Goal: Transaction & Acquisition: Purchase product/service

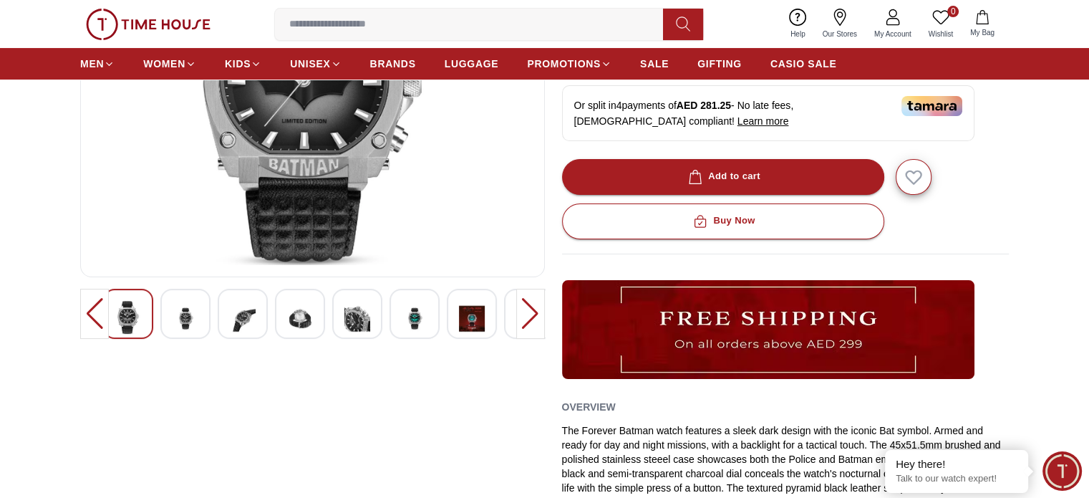
scroll to position [358, 0]
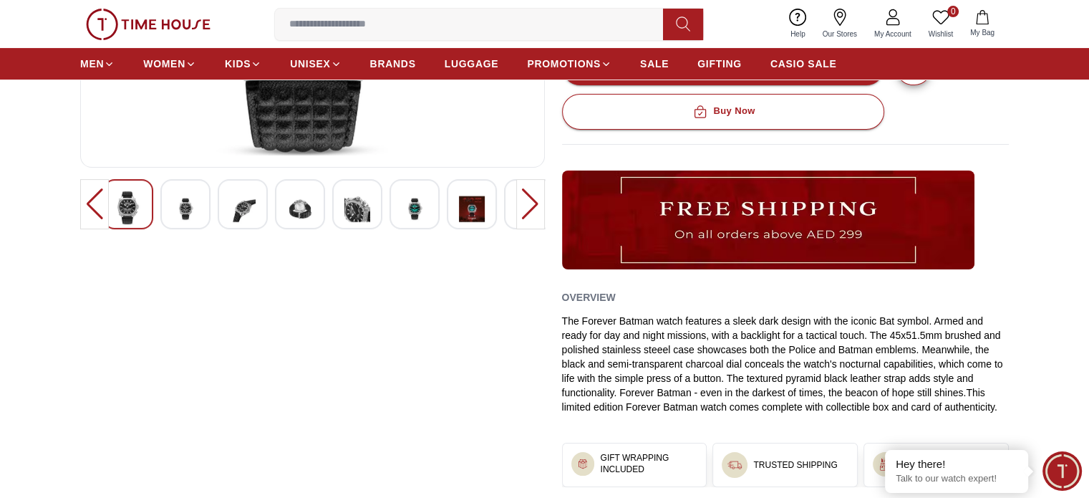
click at [534, 208] on div at bounding box center [530, 204] width 29 height 50
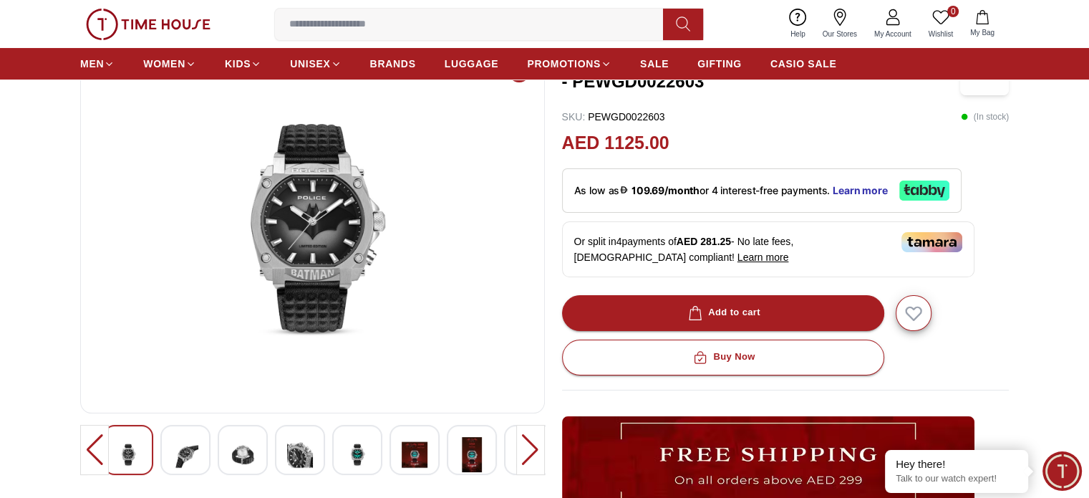
scroll to position [0, 0]
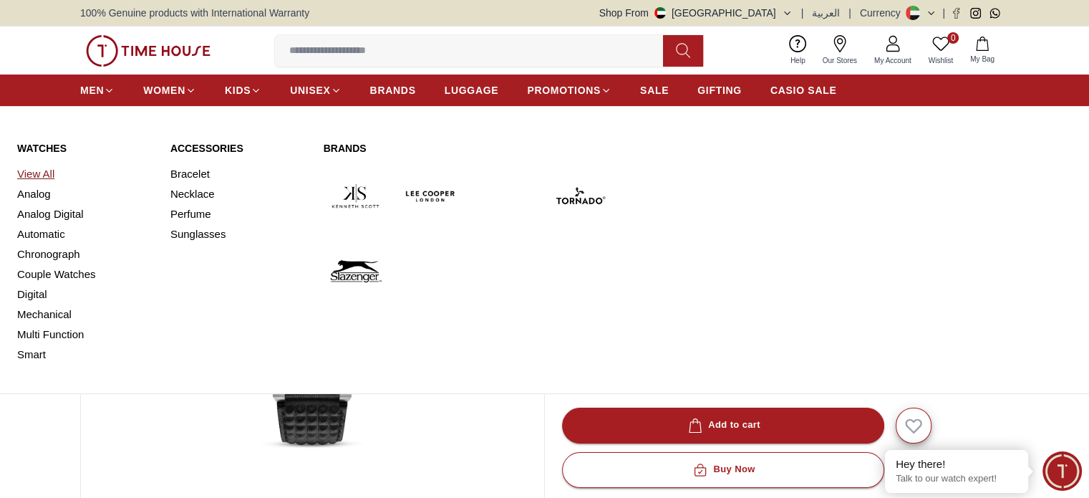
click at [32, 169] on link "View All" at bounding box center [85, 174] width 136 height 20
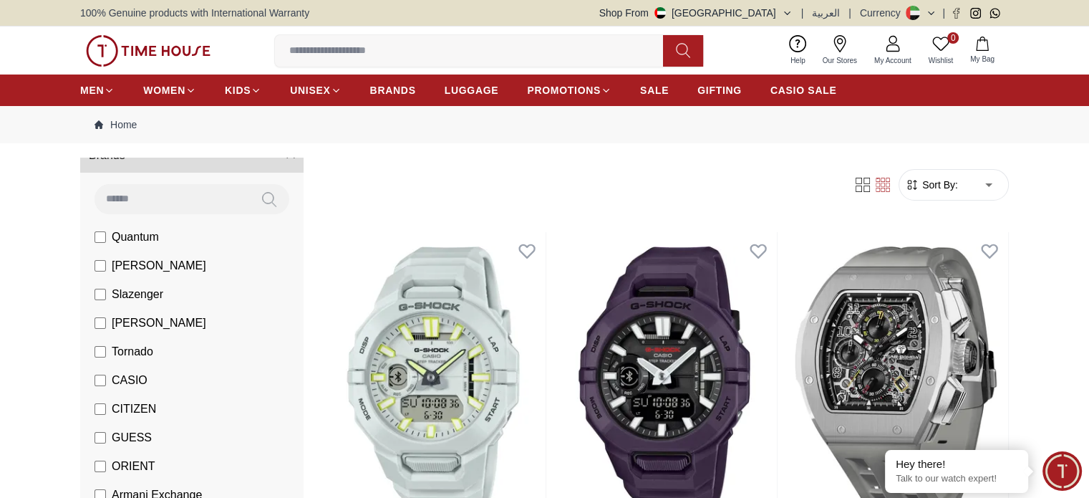
scroll to position [72, 0]
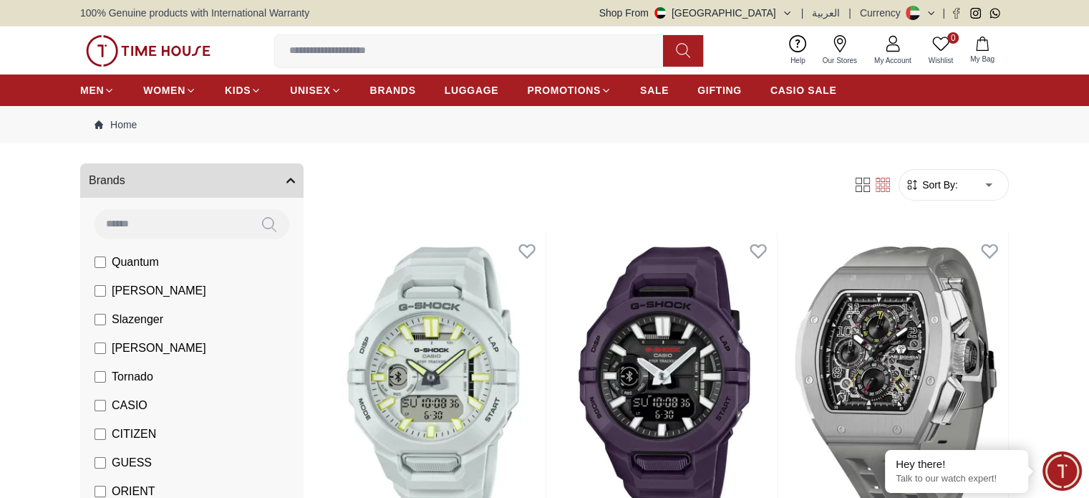
drag, startPoint x: 141, startPoint y: 225, endPoint x: 177, endPoint y: 220, distance: 36.1
click at [141, 224] on input at bounding box center [172, 223] width 155 height 29
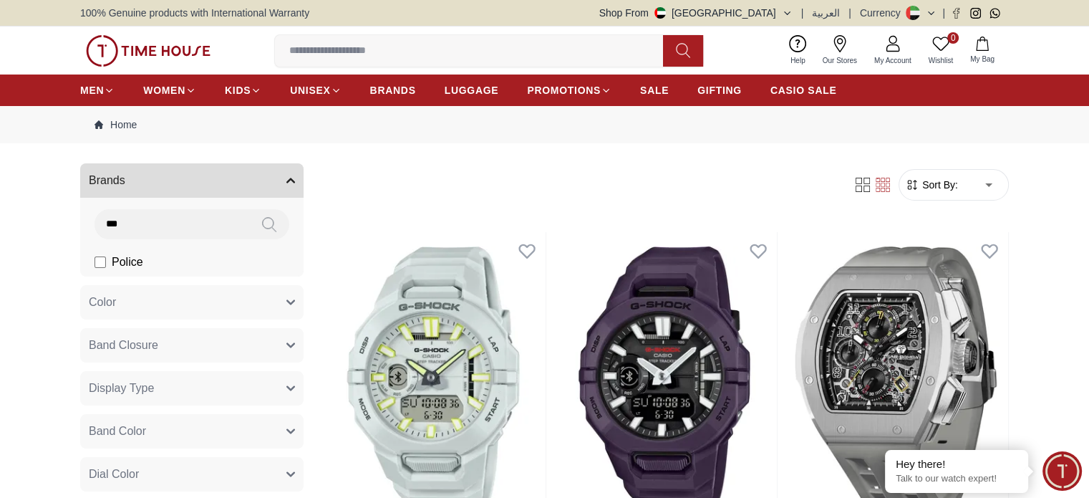
type input "***"
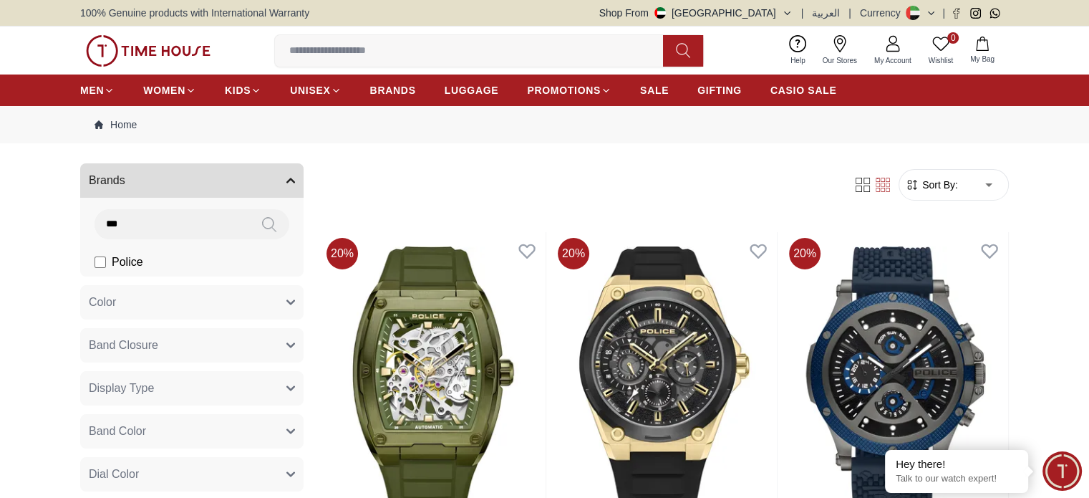
click at [143, 303] on button "Color" at bounding box center [191, 302] width 223 height 34
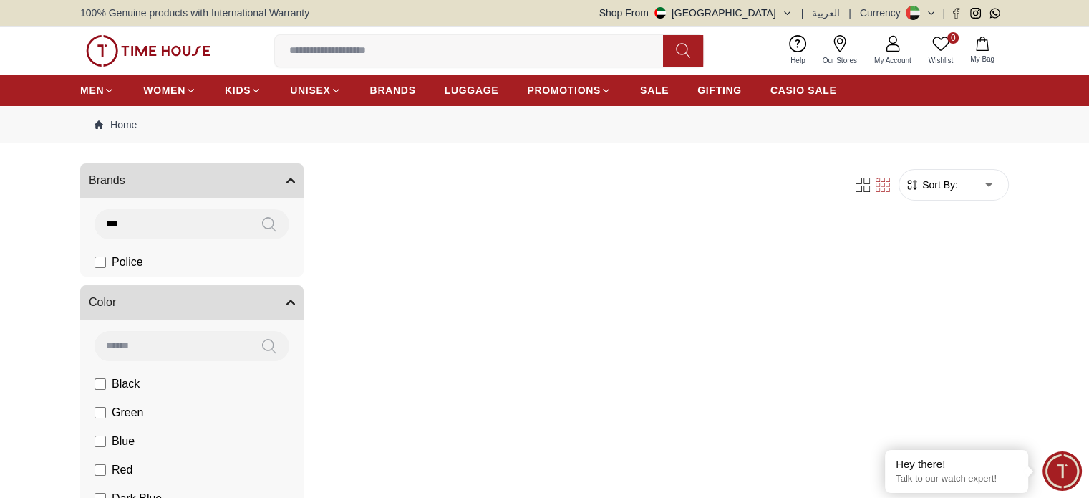
click at [139, 301] on button "Color" at bounding box center [191, 302] width 223 height 34
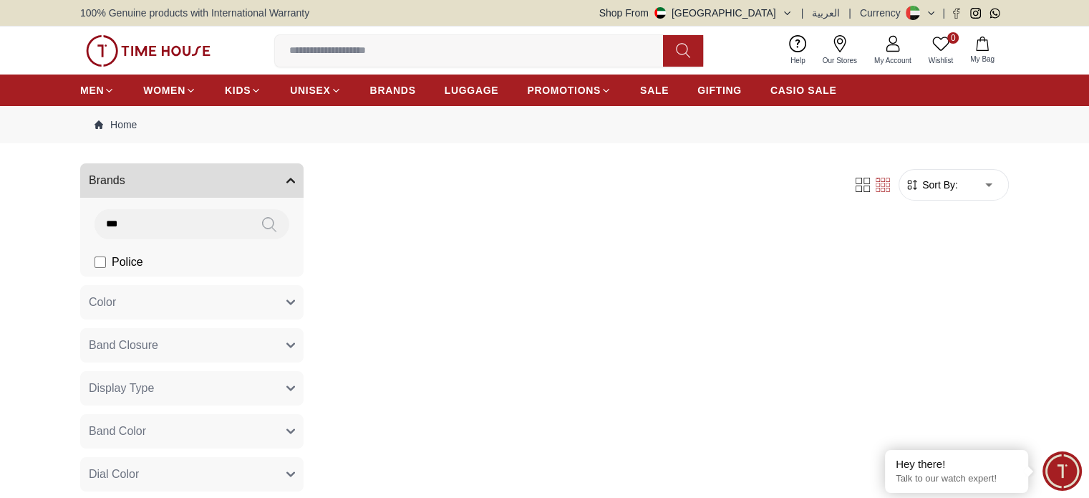
click at [115, 300] on span "Color" at bounding box center [102, 302] width 27 height 17
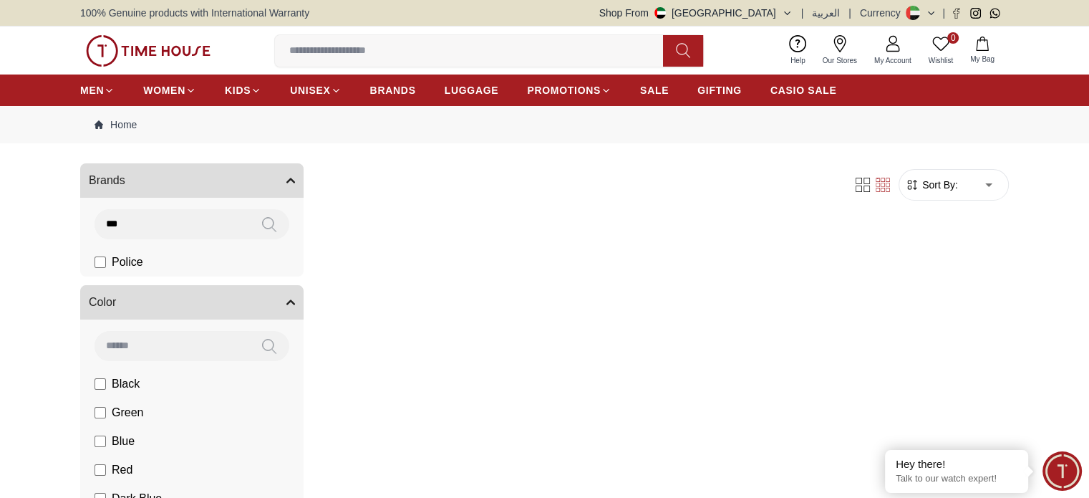
click at [152, 300] on button "Color" at bounding box center [191, 302] width 223 height 34
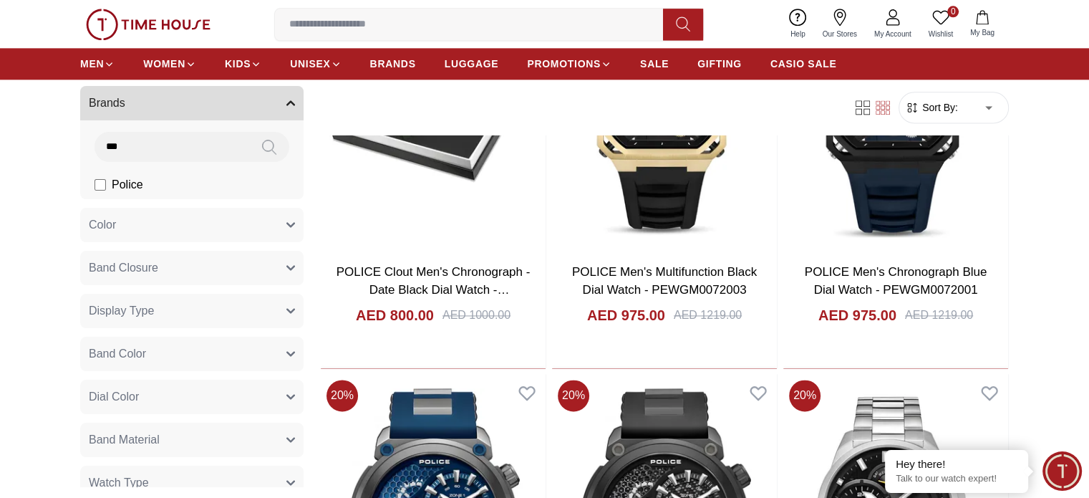
scroll to position [1862, 0]
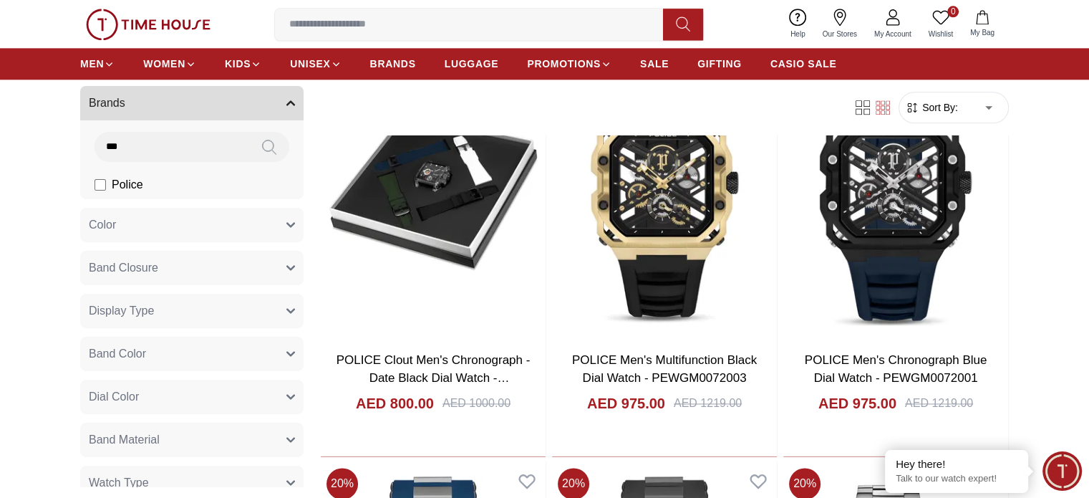
click at [169, 266] on button "Band Closure" at bounding box center [191, 268] width 223 height 34
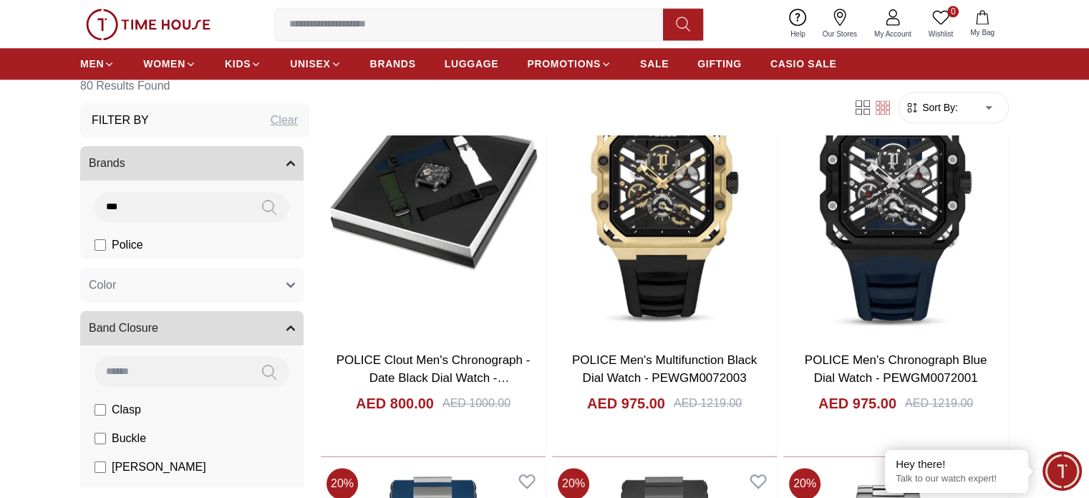
scroll to position [0, 0]
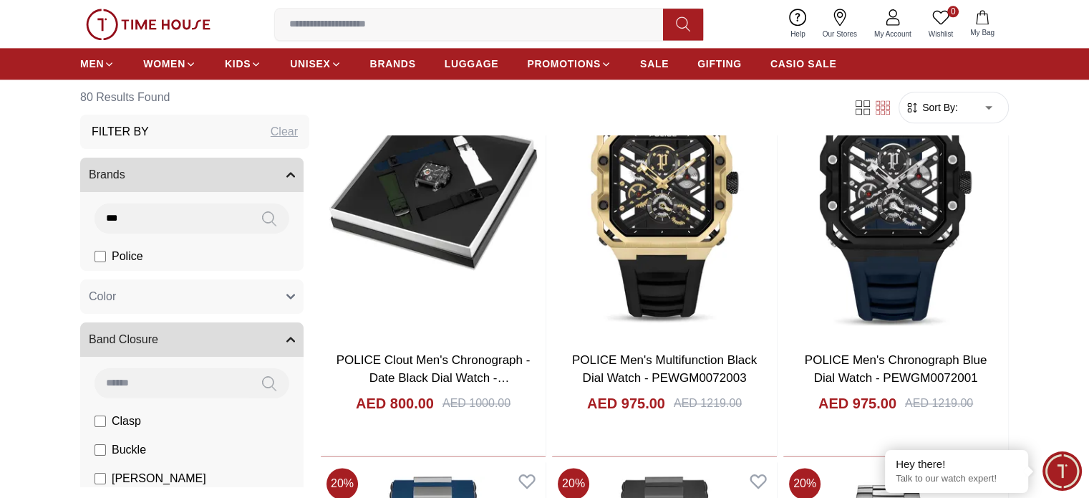
click at [135, 329] on button "Band Closure" at bounding box center [191, 339] width 223 height 34
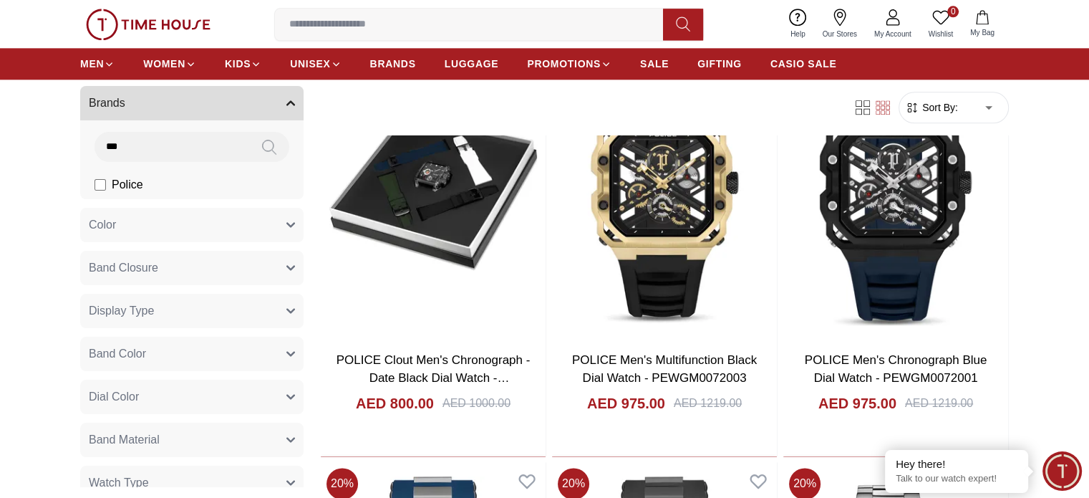
scroll to position [143, 0]
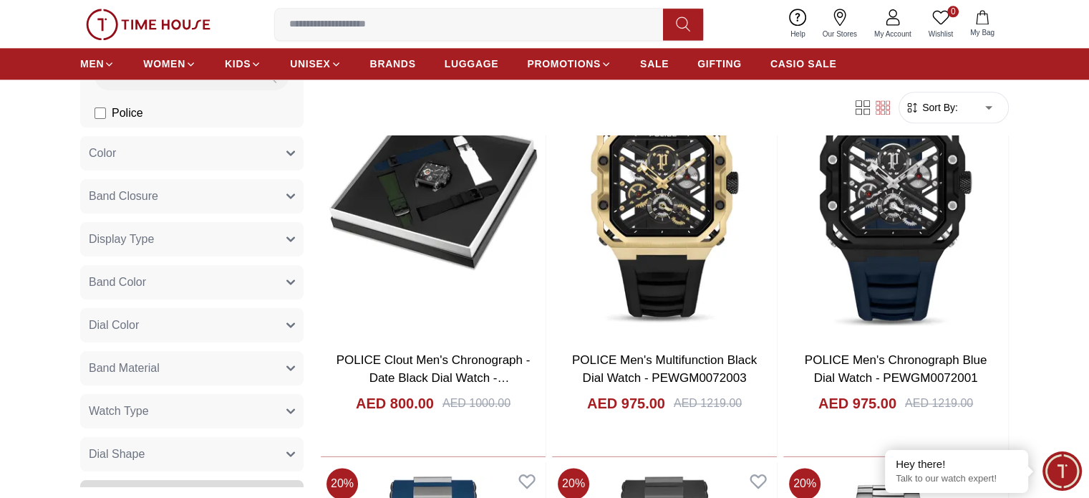
click at [154, 286] on button "Band Color" at bounding box center [191, 282] width 223 height 34
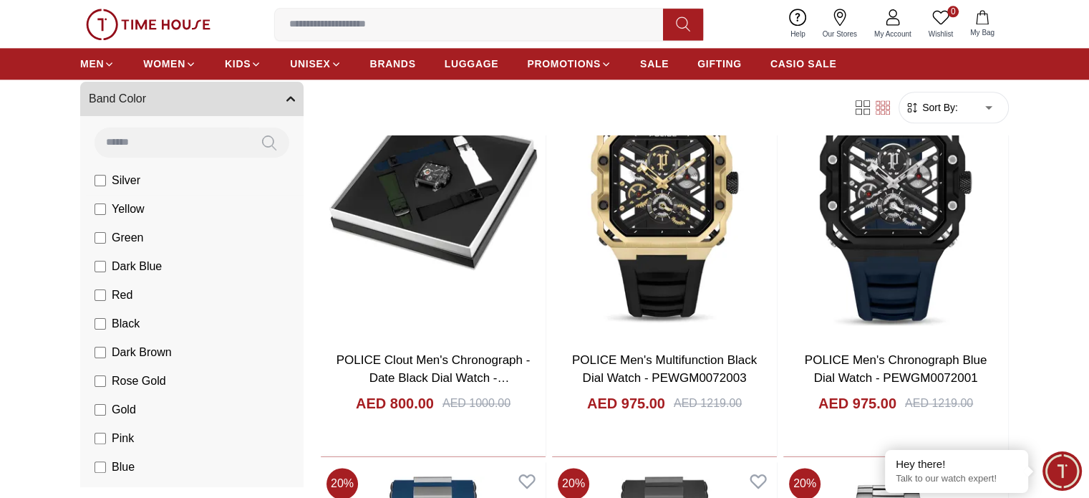
scroll to position [430, 0]
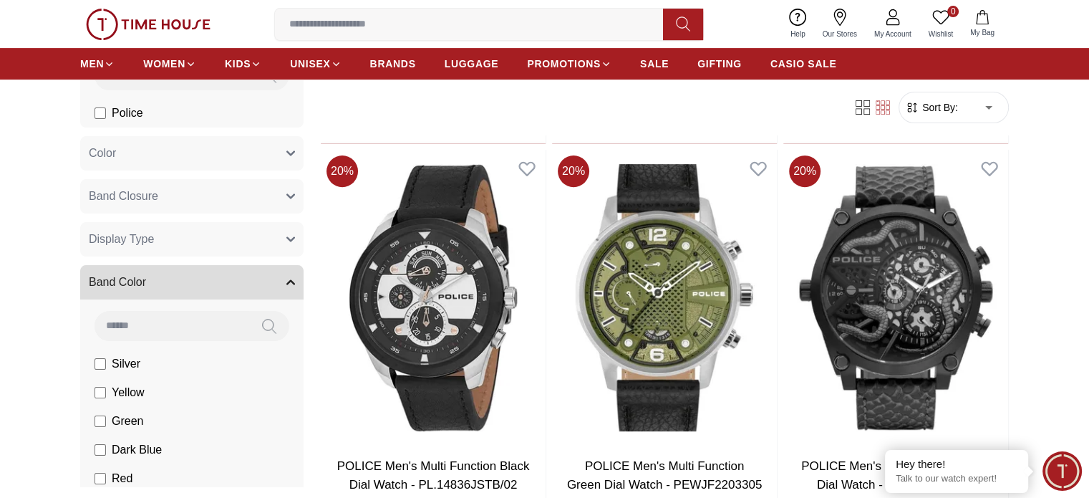
scroll to position [501, 0]
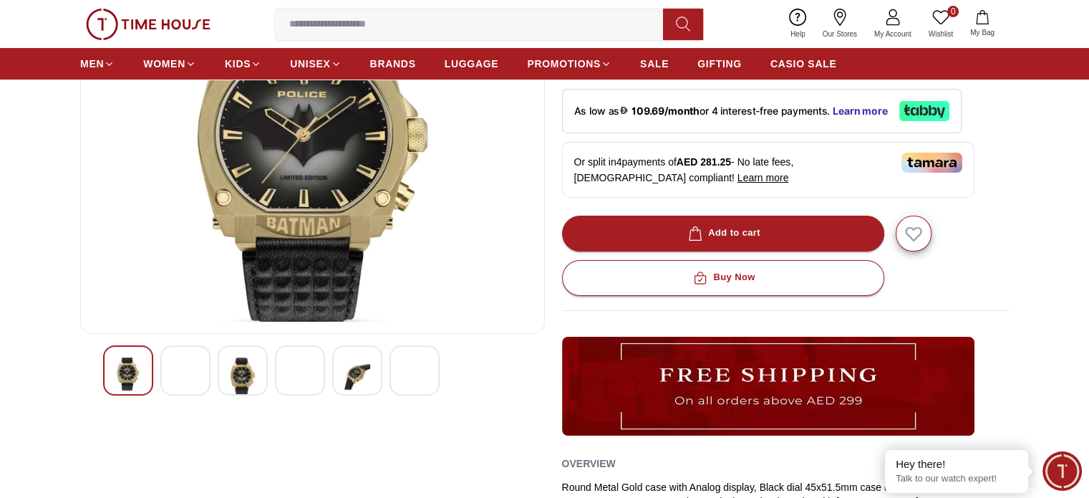
scroll to position [215, 0]
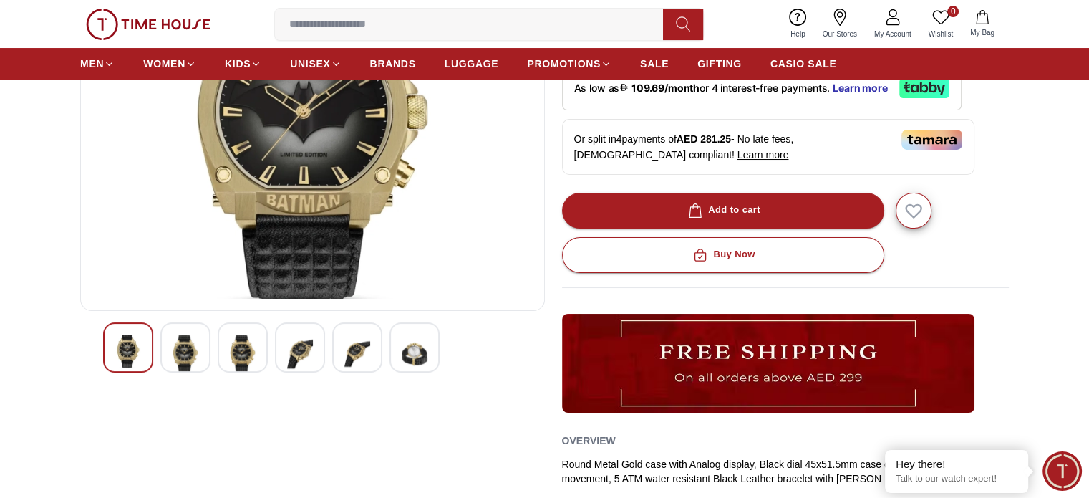
click at [180, 351] on img at bounding box center [186, 353] width 26 height 39
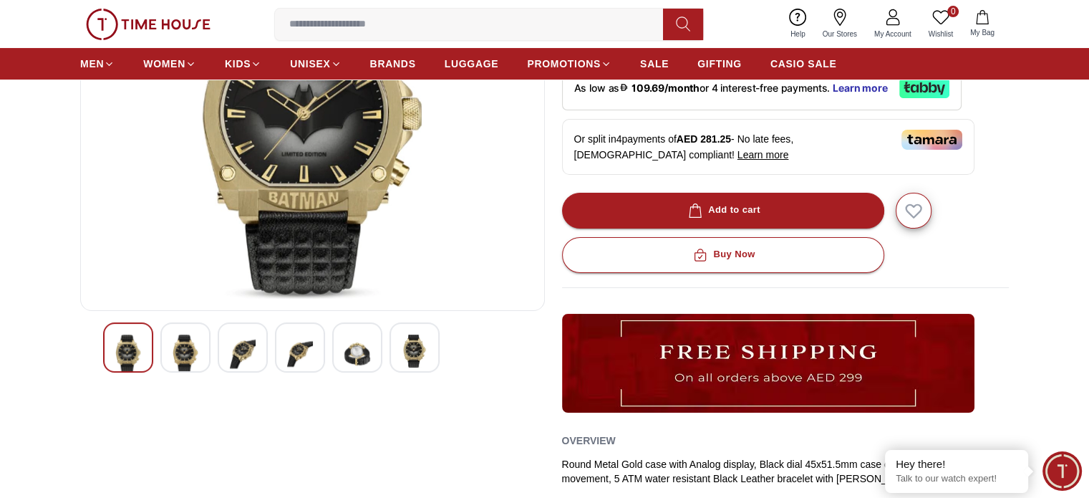
click at [247, 345] on img at bounding box center [243, 353] width 26 height 39
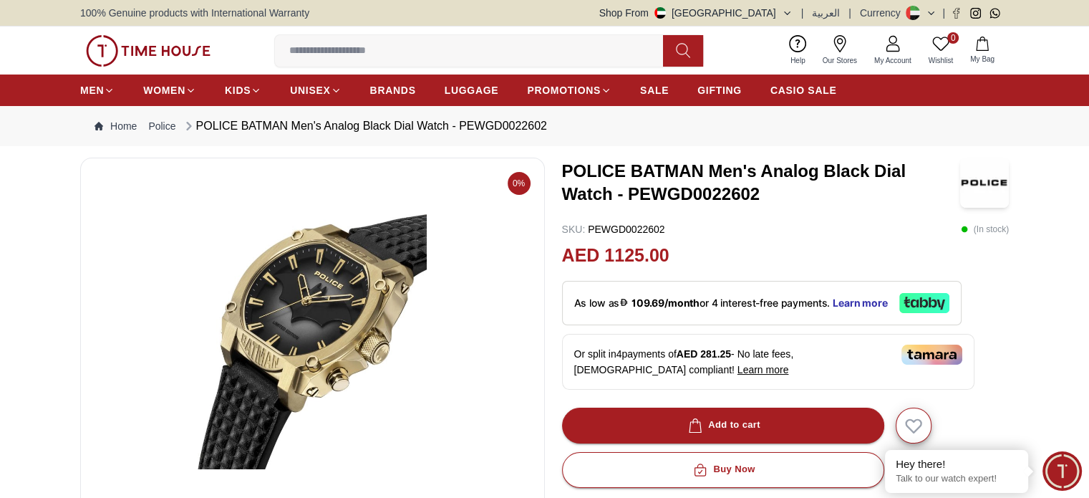
scroll to position [143, 0]
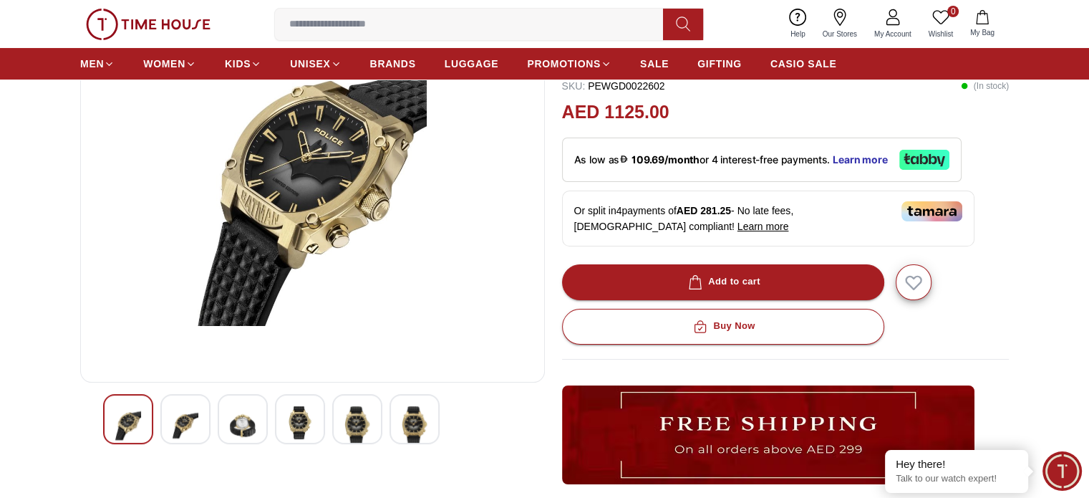
click at [302, 419] on img at bounding box center [300, 422] width 26 height 33
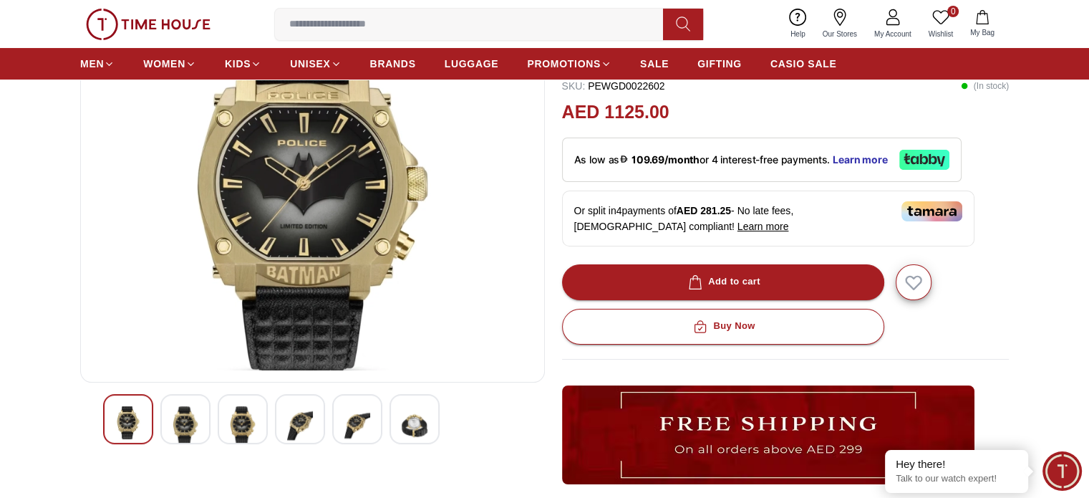
click at [297, 417] on img at bounding box center [300, 425] width 26 height 39
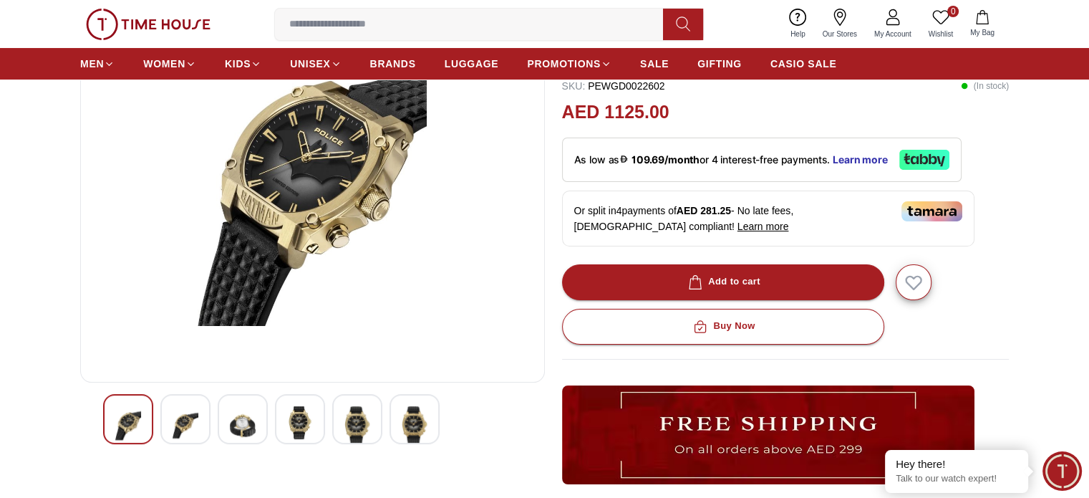
click at [354, 427] on img at bounding box center [357, 425] width 26 height 39
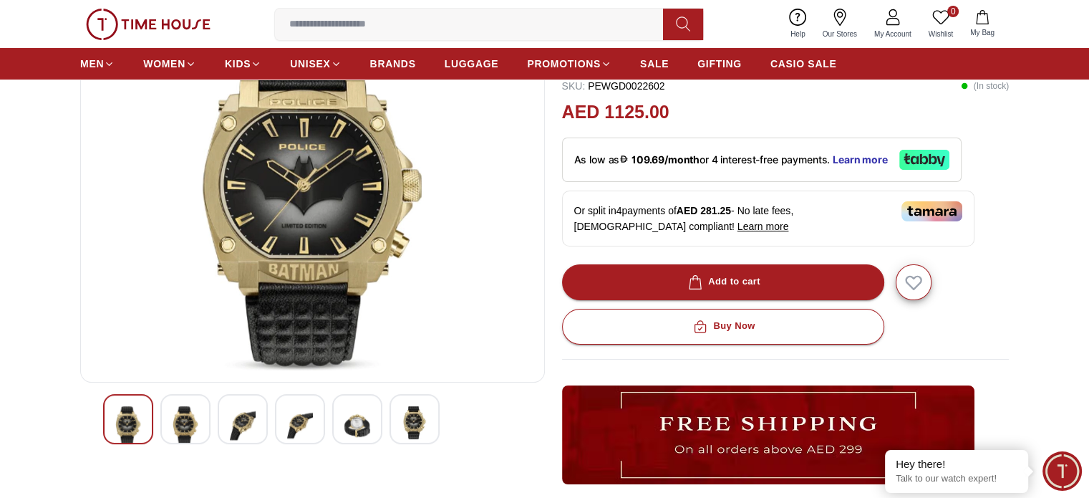
click at [413, 426] on img at bounding box center [415, 422] width 26 height 33
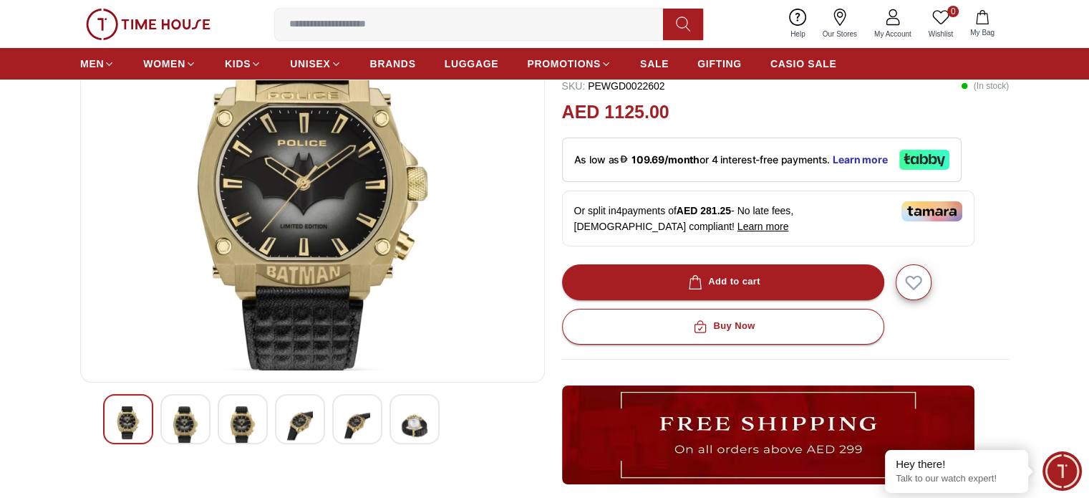
click at [357, 420] on img at bounding box center [357, 425] width 26 height 39
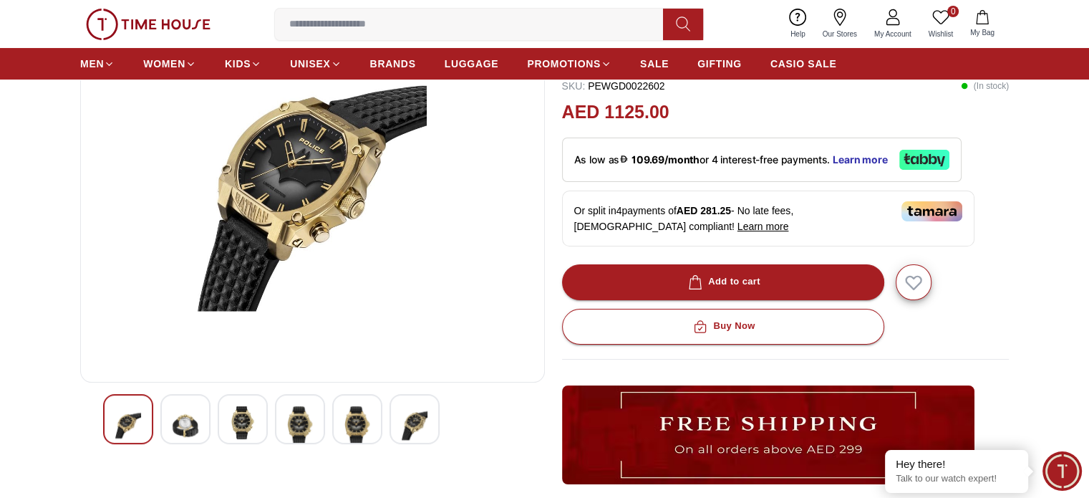
click at [304, 416] on img at bounding box center [300, 425] width 26 height 39
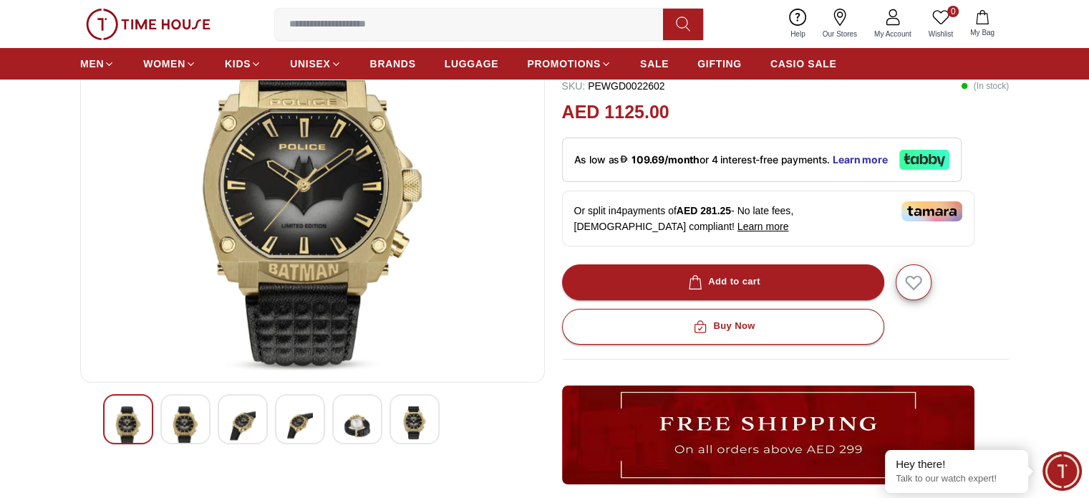
click at [192, 418] on img at bounding box center [186, 425] width 26 height 39
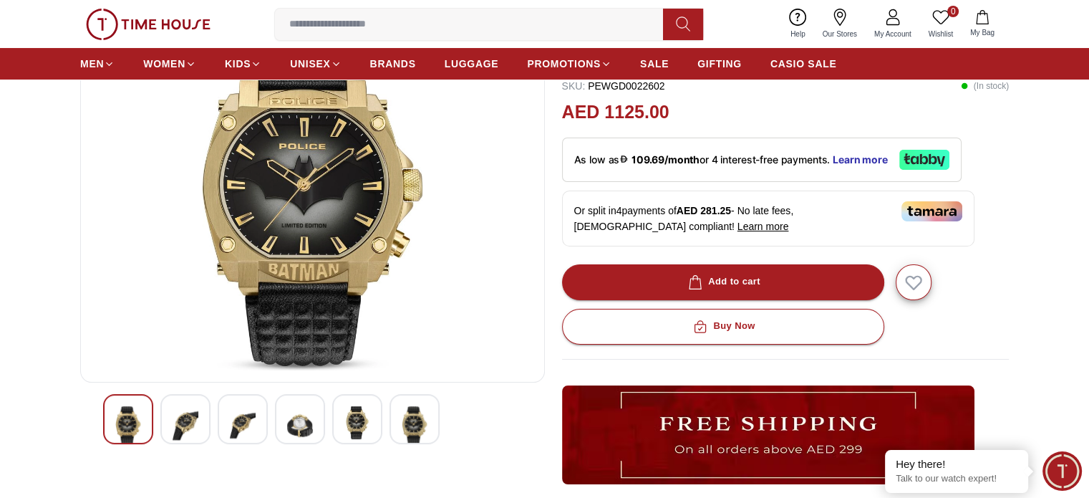
click at [221, 417] on div at bounding box center [243, 419] width 50 height 50
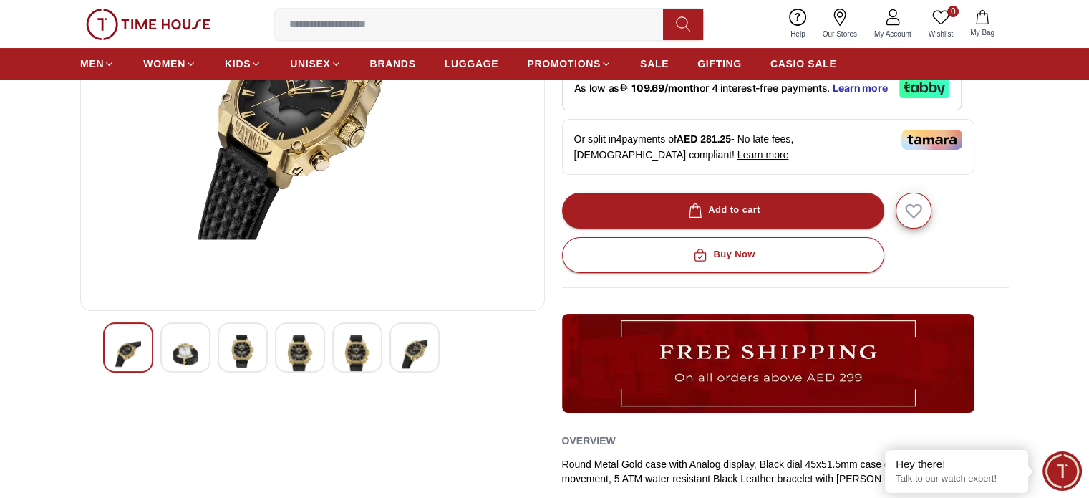
scroll to position [72, 0]
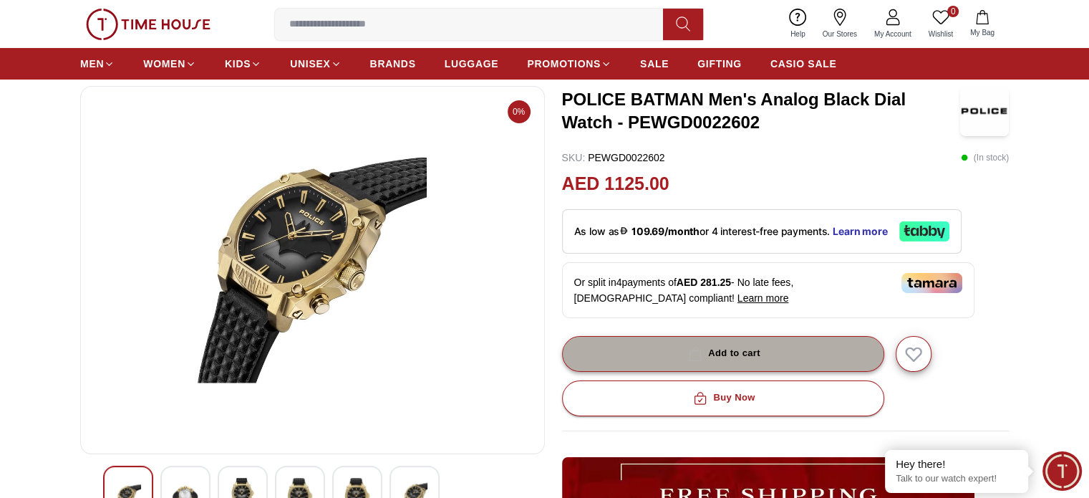
click at [715, 359] on div "Add to cart" at bounding box center [722, 353] width 75 height 16
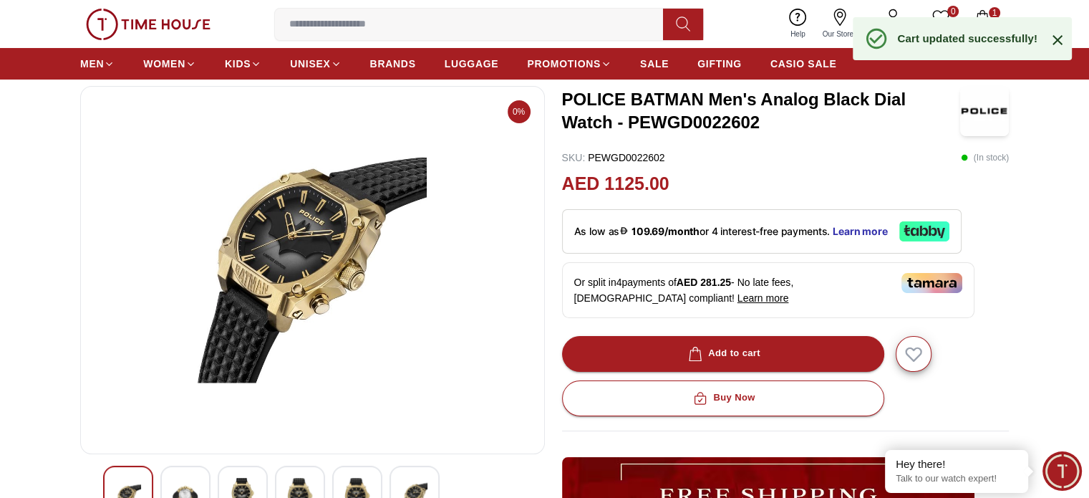
click at [990, 6] on div "Help Our Stores My Account 0 Wishlist 1 My Bag" at bounding box center [892, 24] width 221 height 37
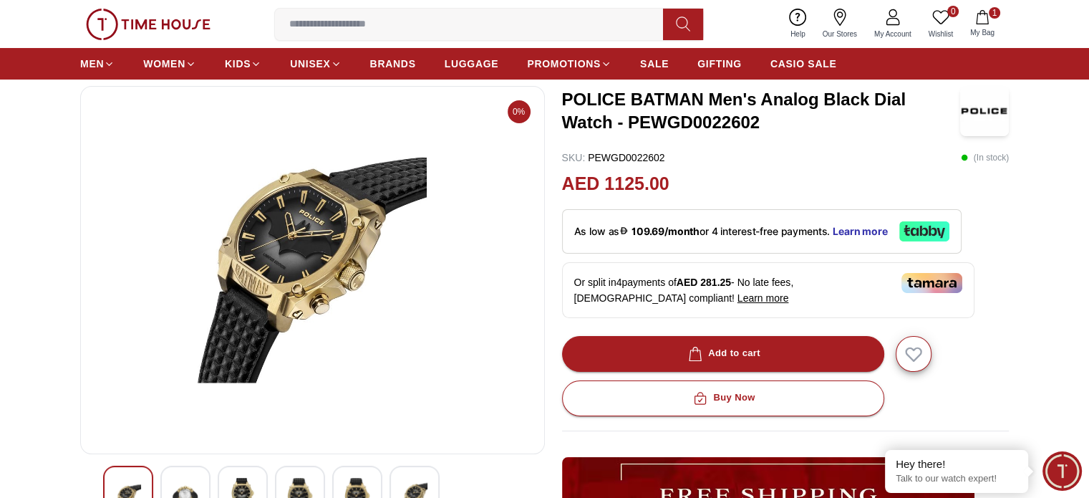
click at [982, 21] on icon "button" at bounding box center [982, 17] width 14 height 14
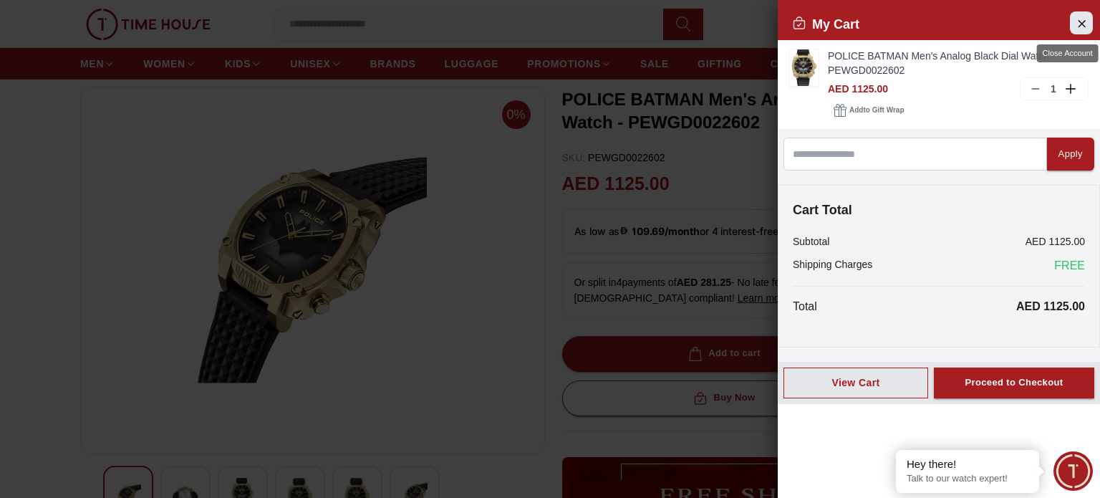
click at [1083, 14] on icon "Close Account" at bounding box center [1080, 23] width 11 height 18
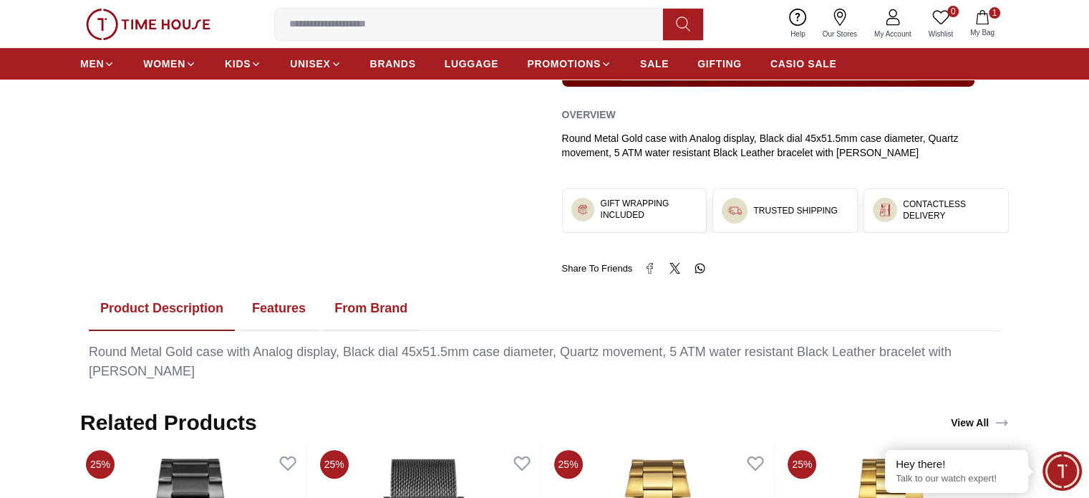
scroll to position [573, 0]
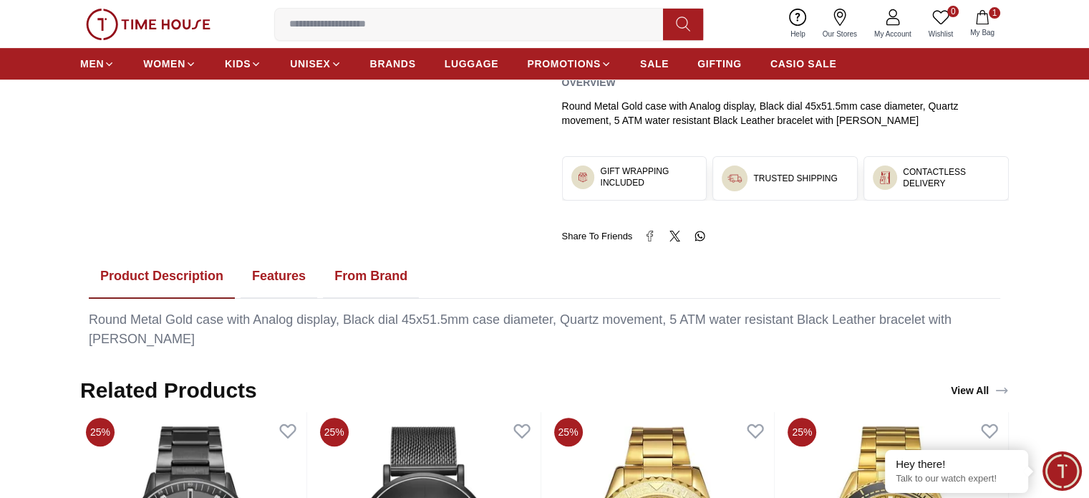
click at [284, 280] on button "Features" at bounding box center [279, 276] width 77 height 44
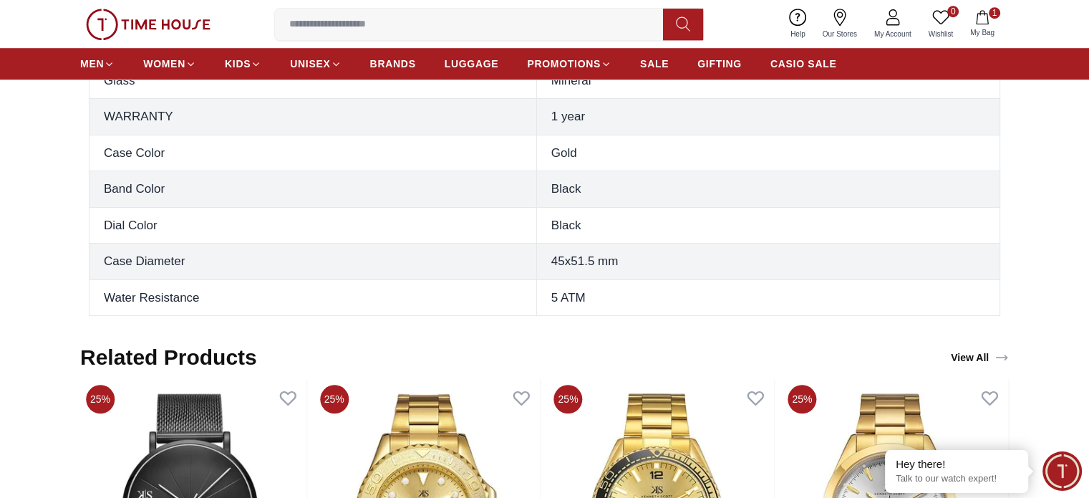
scroll to position [716, 0]
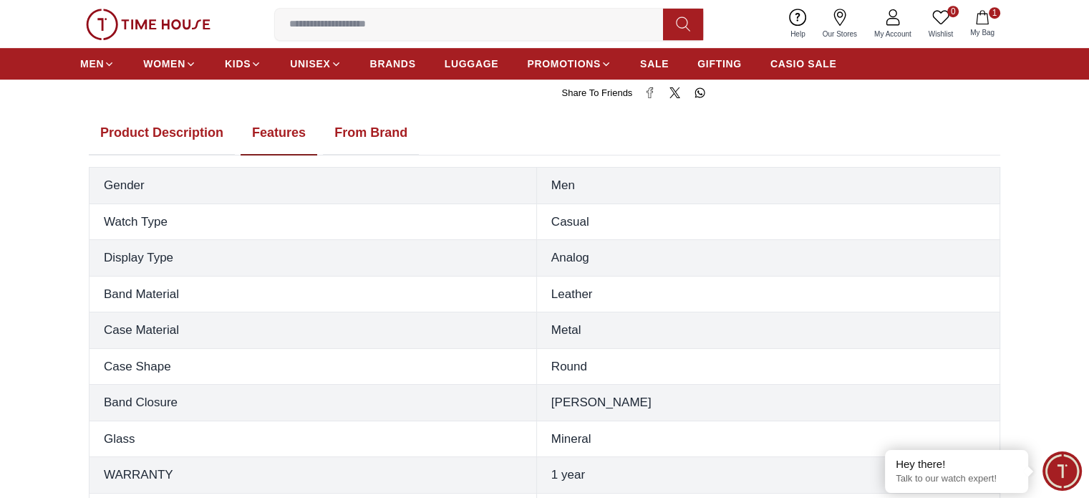
click at [374, 140] on button "From Brand" at bounding box center [371, 133] width 96 height 44
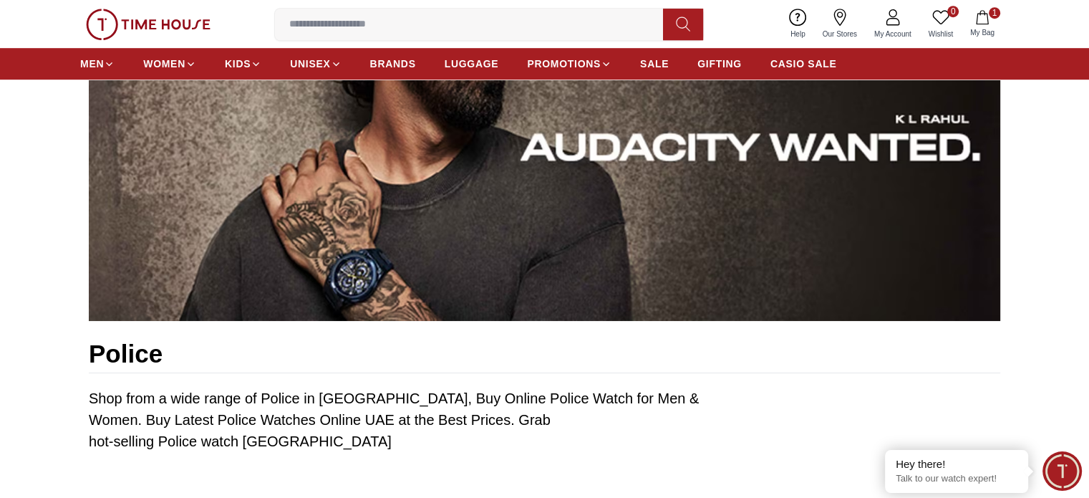
scroll to position [1002, 0]
